Goal: Information Seeking & Learning: Learn about a topic

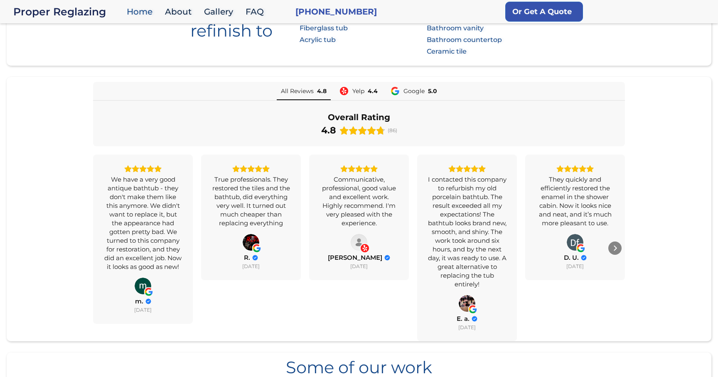
scroll to position [714, 0]
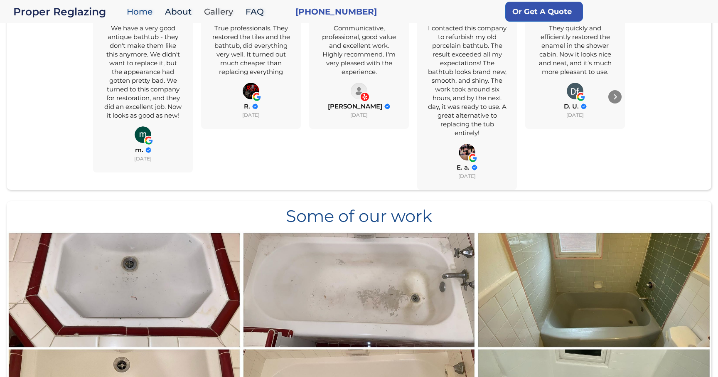
click at [219, 6] on link "Gallery" at bounding box center [221, 12] width 42 height 18
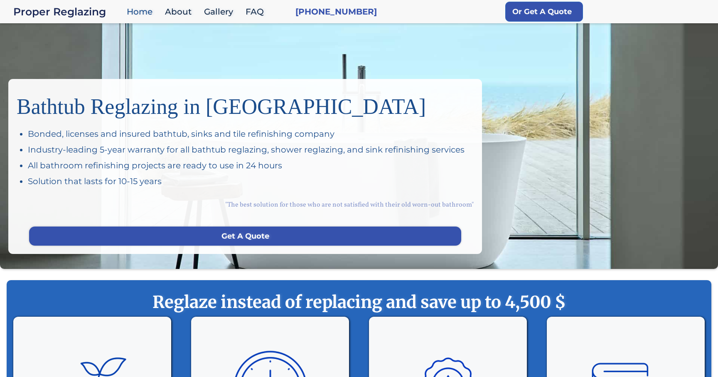
scroll to position [0, 0]
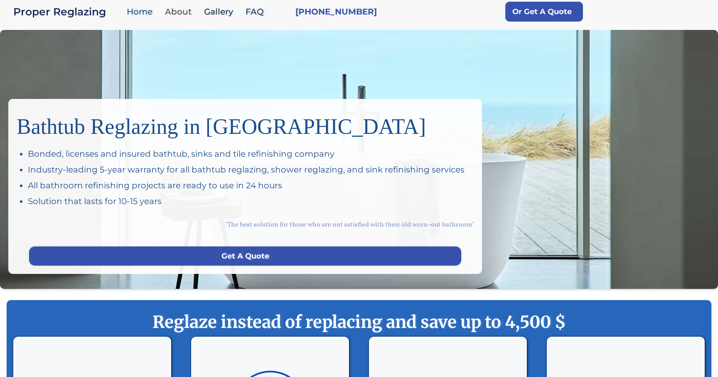
click at [187, 8] on link "About" at bounding box center [180, 12] width 39 height 18
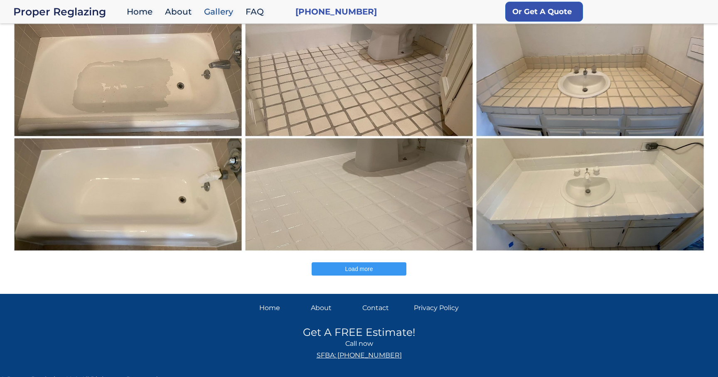
scroll to position [304, 0]
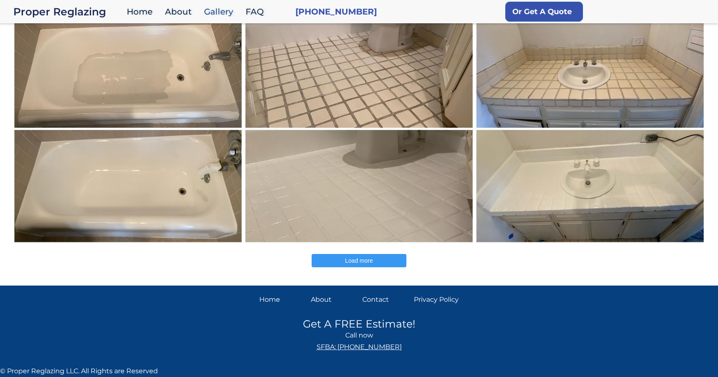
click at [354, 258] on span "Load more" at bounding box center [359, 260] width 28 height 7
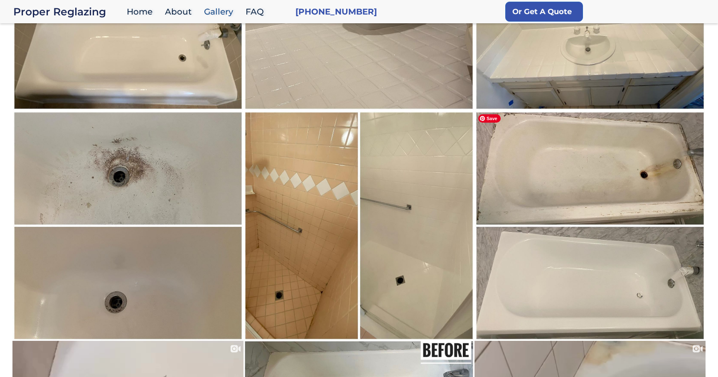
scroll to position [478, 0]
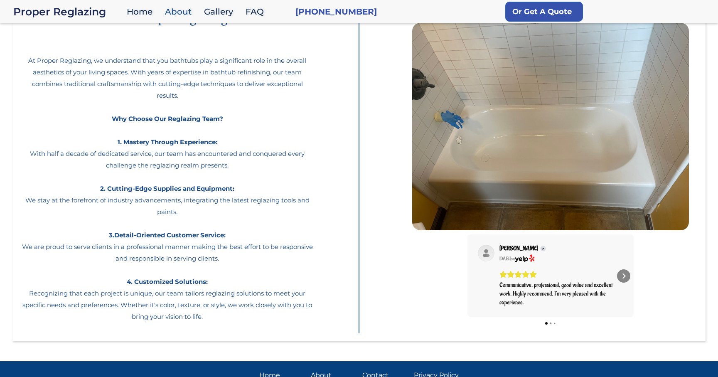
scroll to position [124, 0]
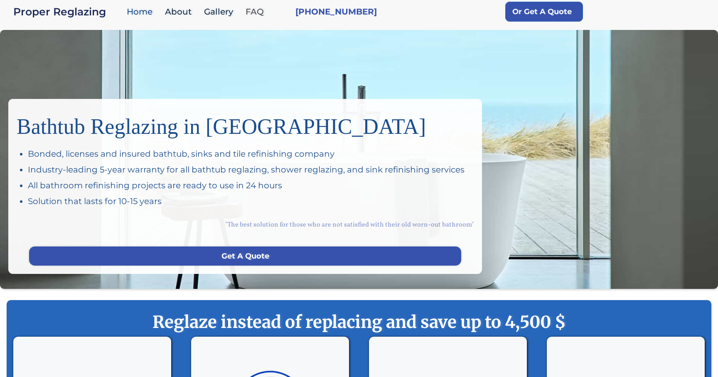
click at [256, 8] on link "FAQ" at bounding box center [256, 12] width 31 height 18
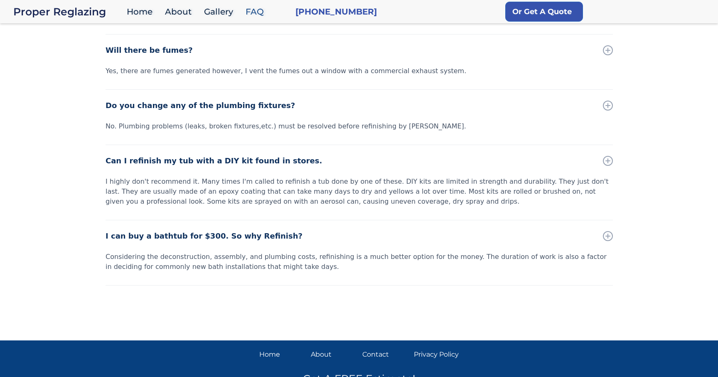
scroll to position [440, 0]
